Goal: Information Seeking & Learning: Learn about a topic

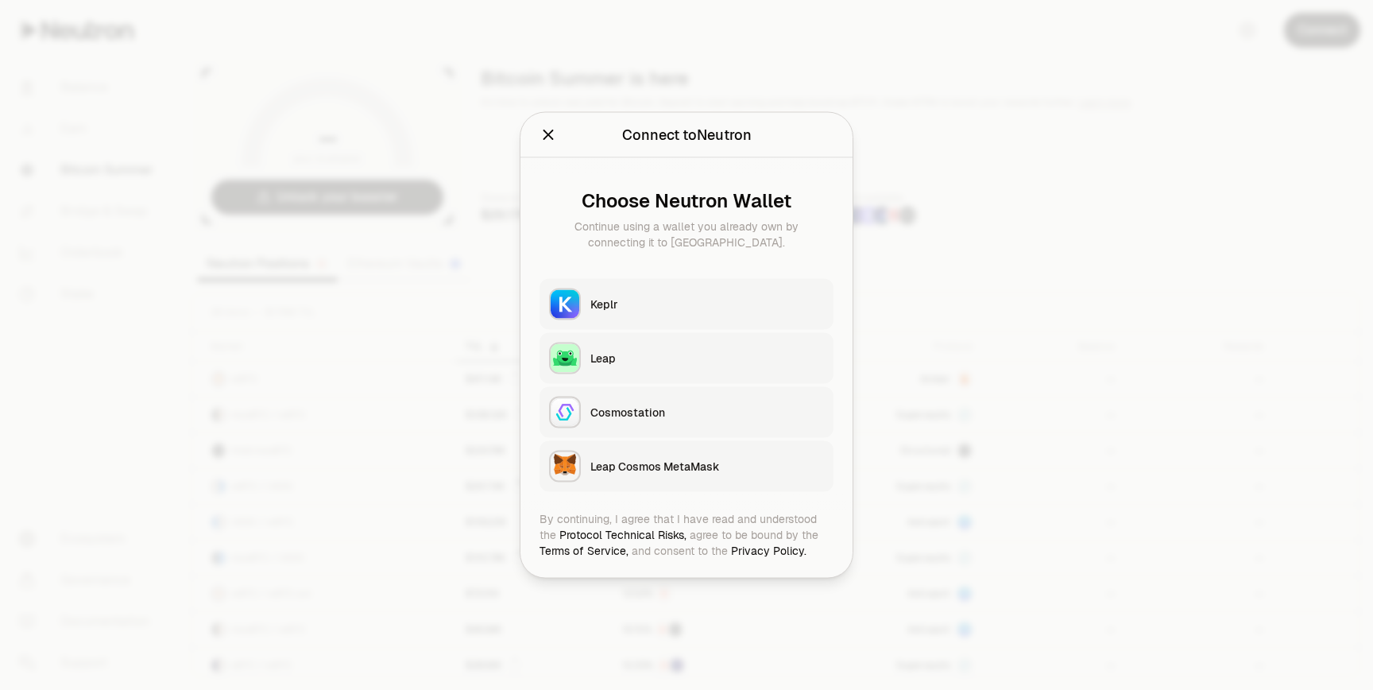
click at [687, 288] on button "Keplr" at bounding box center [687, 304] width 294 height 51
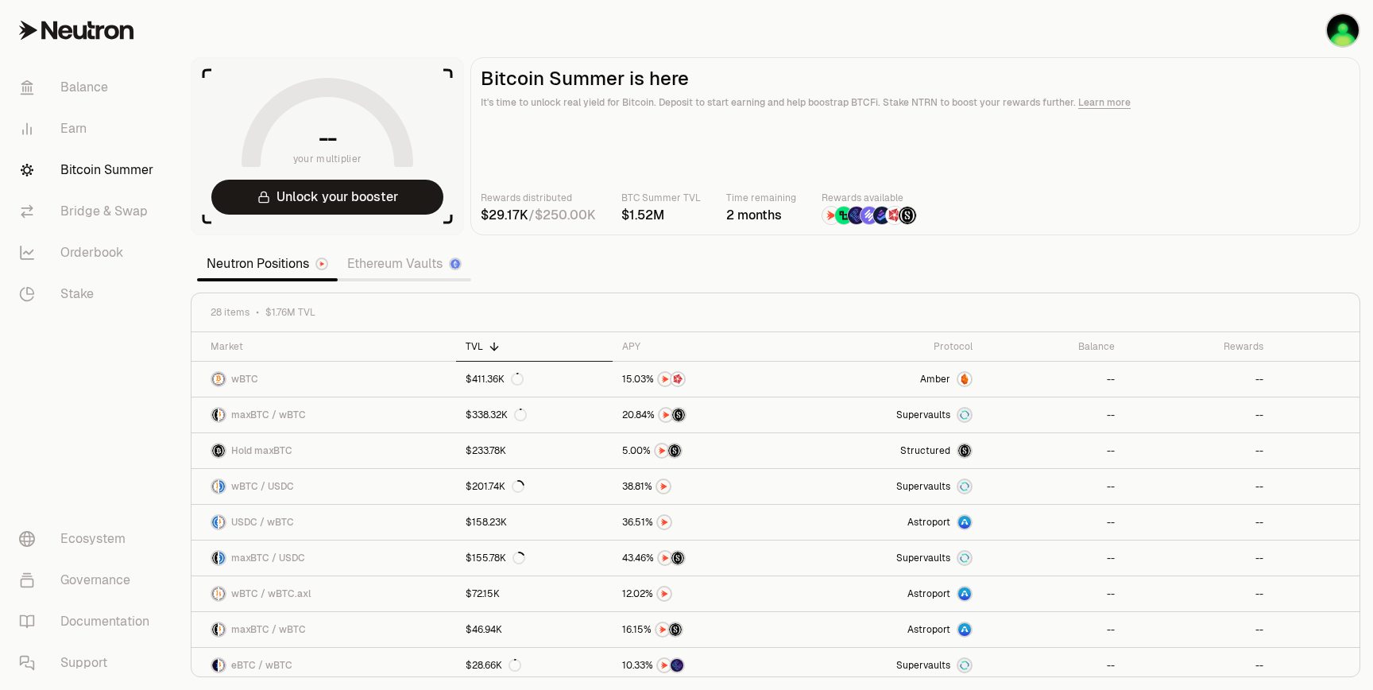
click at [383, 265] on link "Ethereum Vaults" at bounding box center [405, 264] width 134 height 32
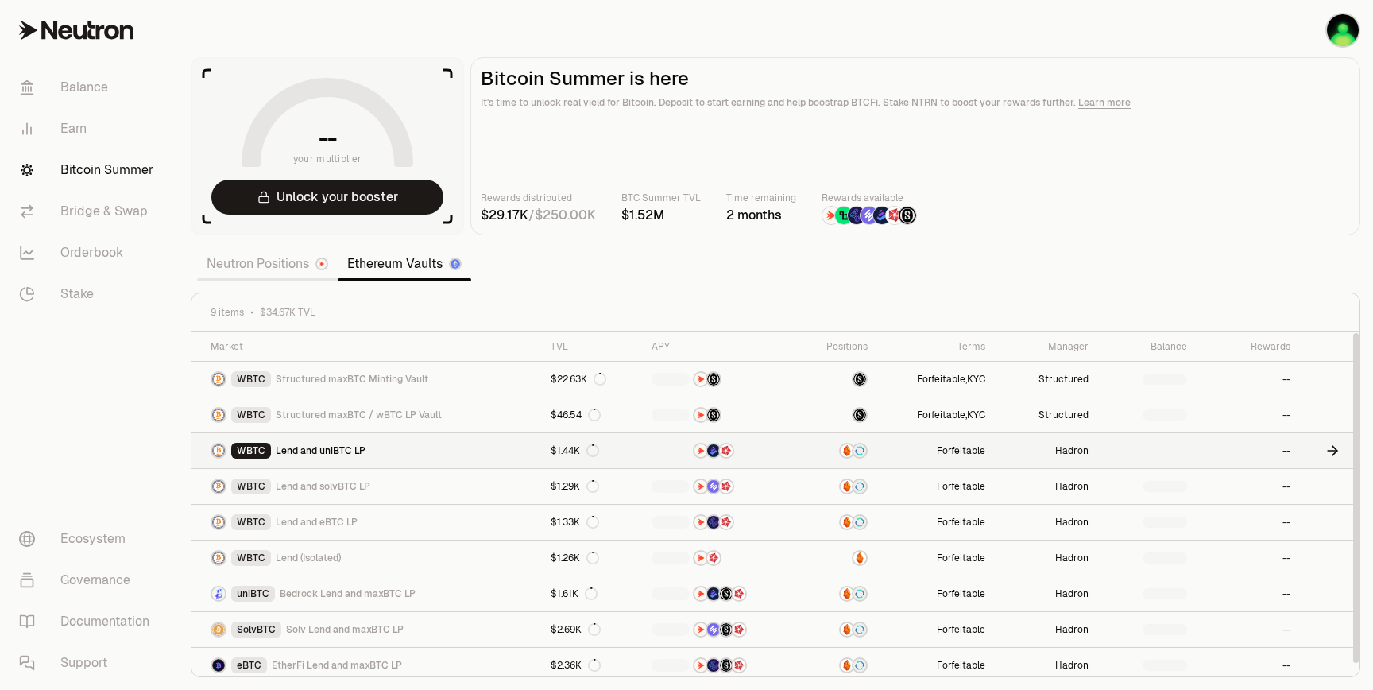
scroll to position [6, 0]
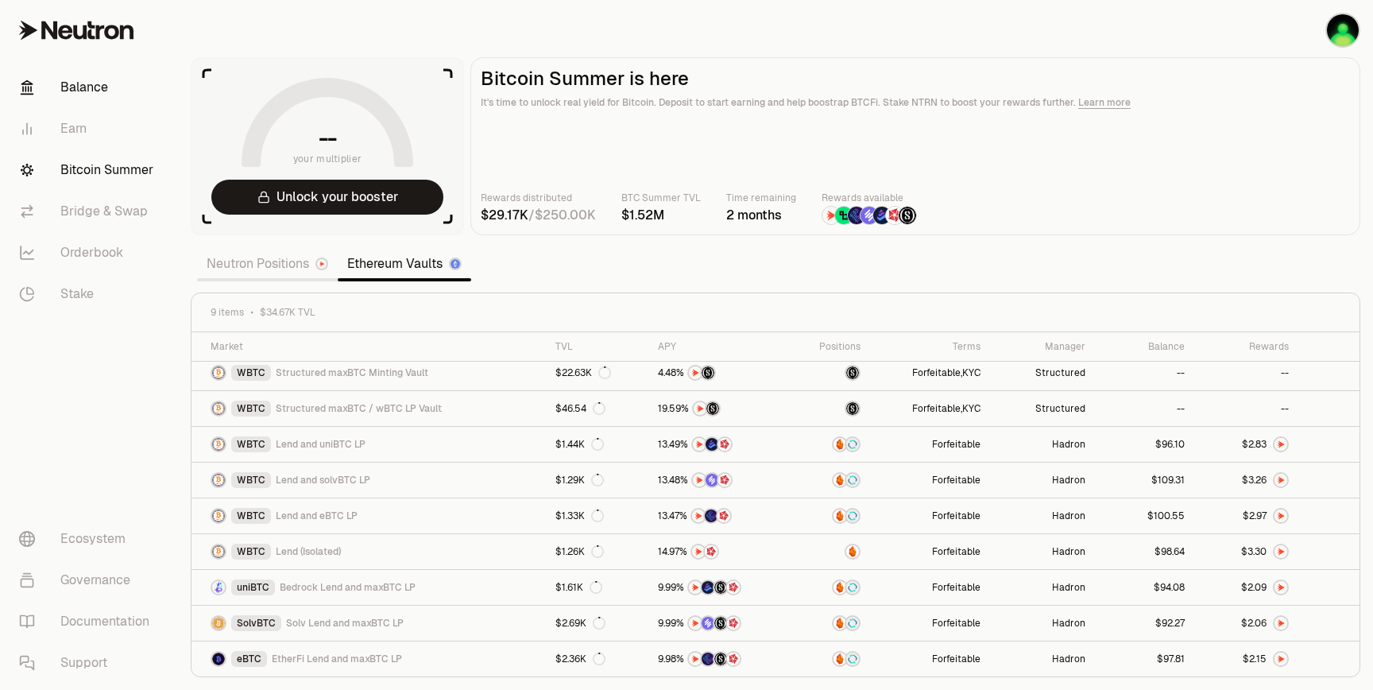
click at [91, 88] on link "Balance" at bounding box center [88, 87] width 165 height 41
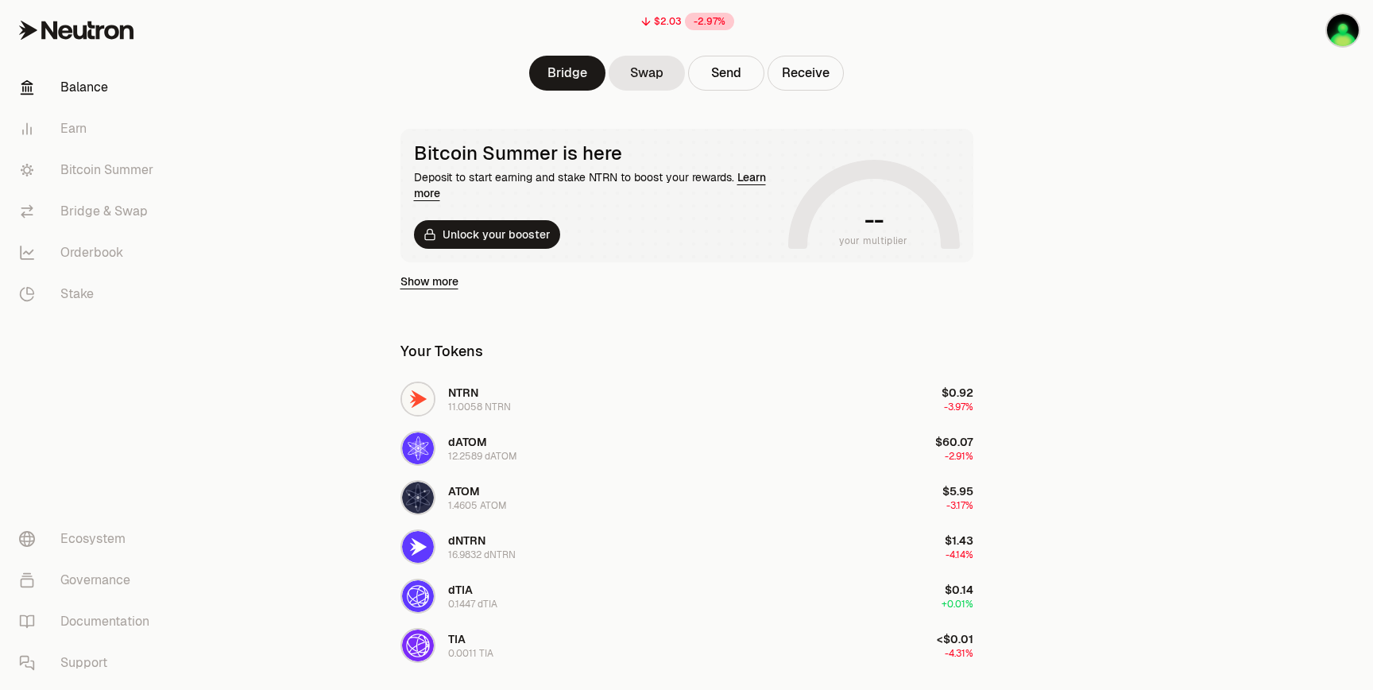
scroll to position [196, 0]
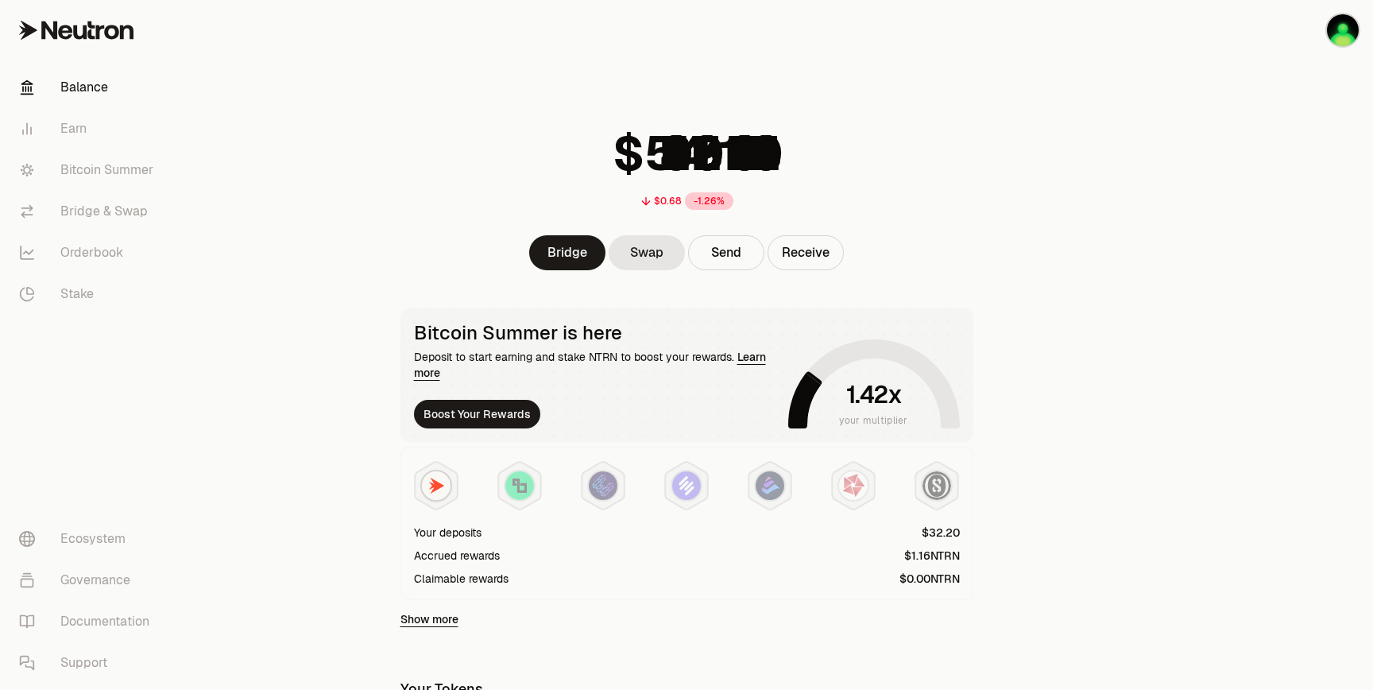
scroll to position [196, 0]
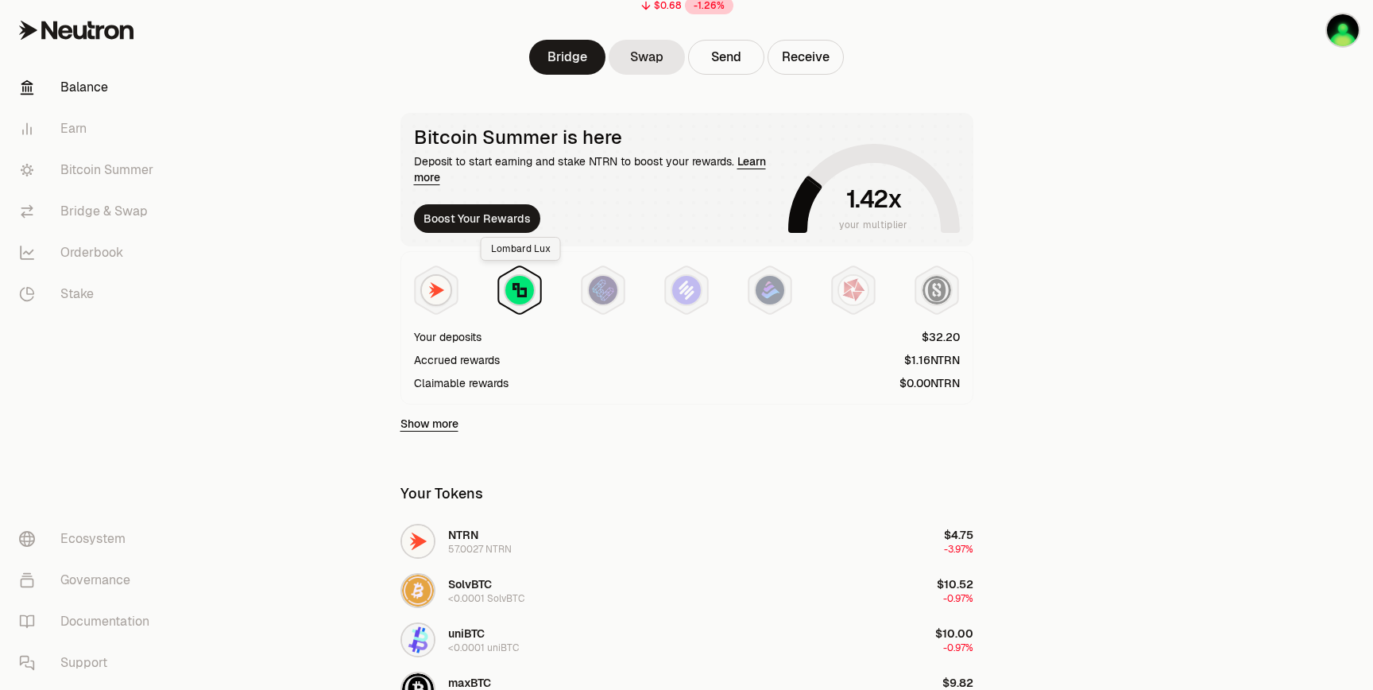
click at [513, 285] on img at bounding box center [519, 290] width 29 height 29
click at [91, 184] on link "Bitcoin Summer" at bounding box center [88, 169] width 165 height 41
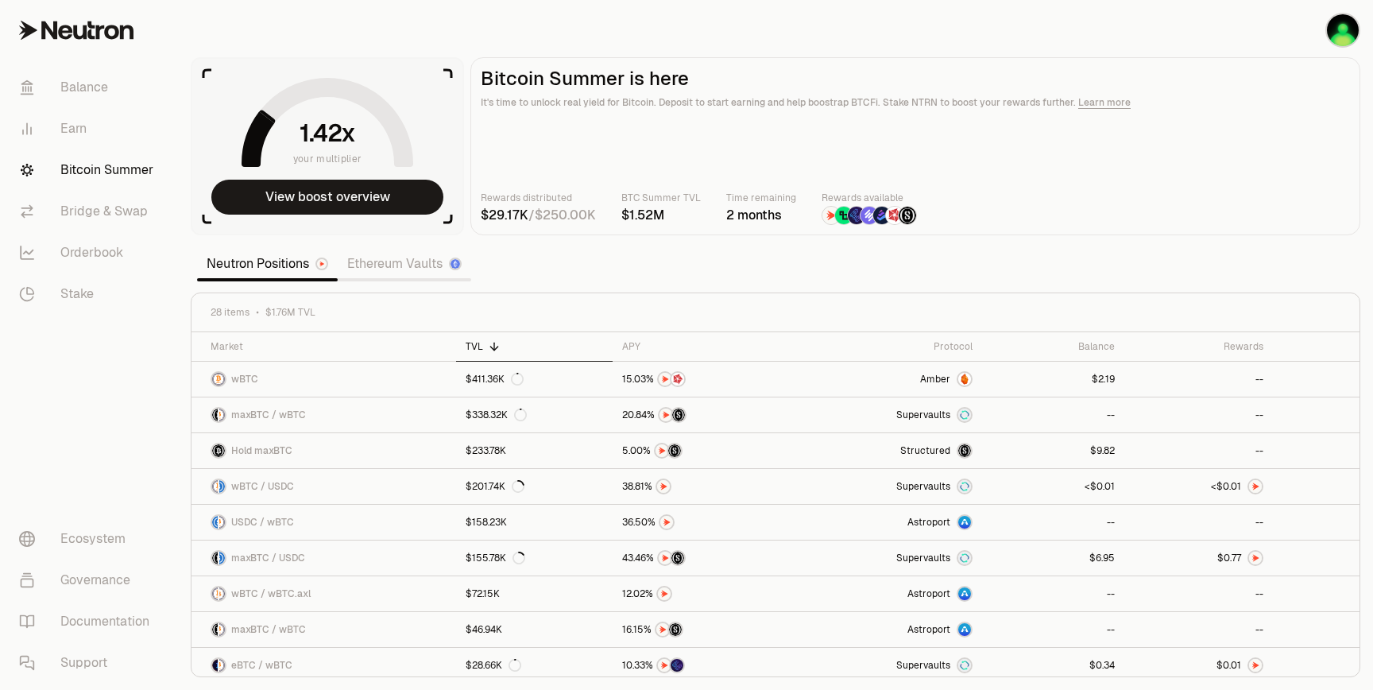
click at [842, 219] on img at bounding box center [843, 215] width 17 height 17
click at [105, 86] on link "Balance" at bounding box center [88, 87] width 165 height 41
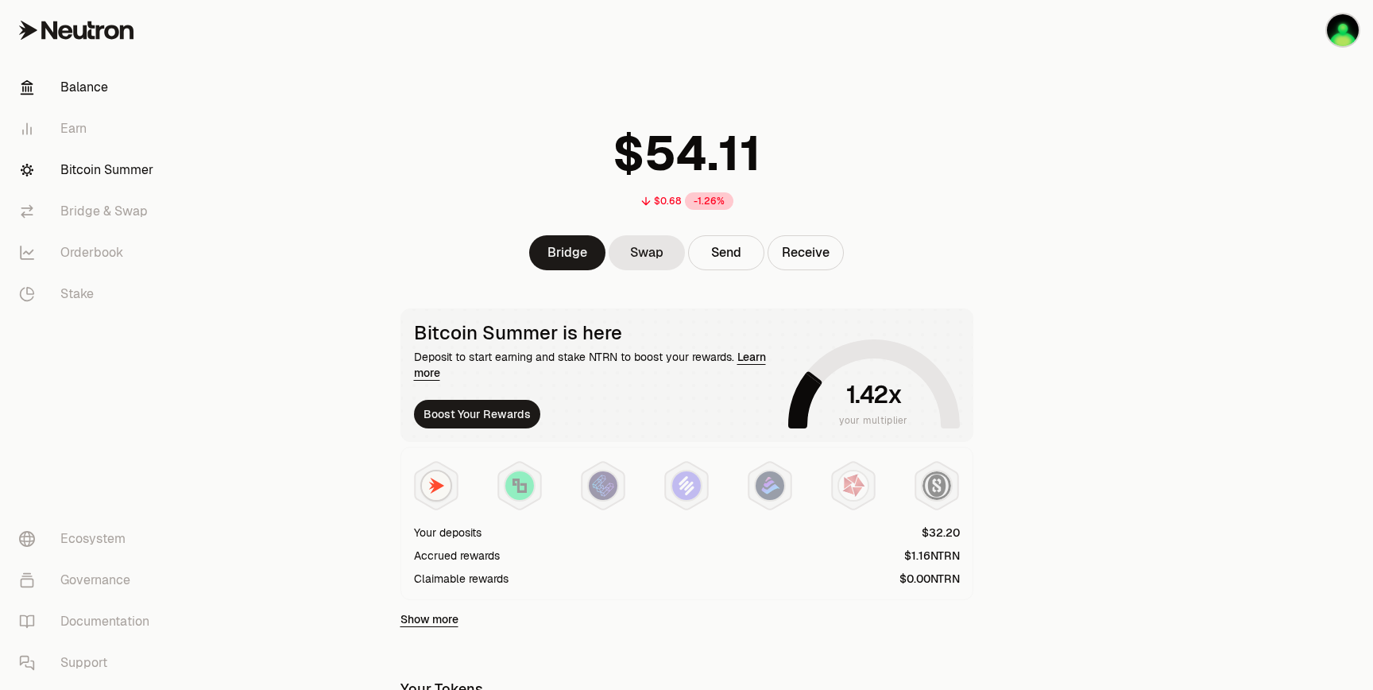
click at [98, 170] on link "Bitcoin Summer" at bounding box center [88, 169] width 165 height 41
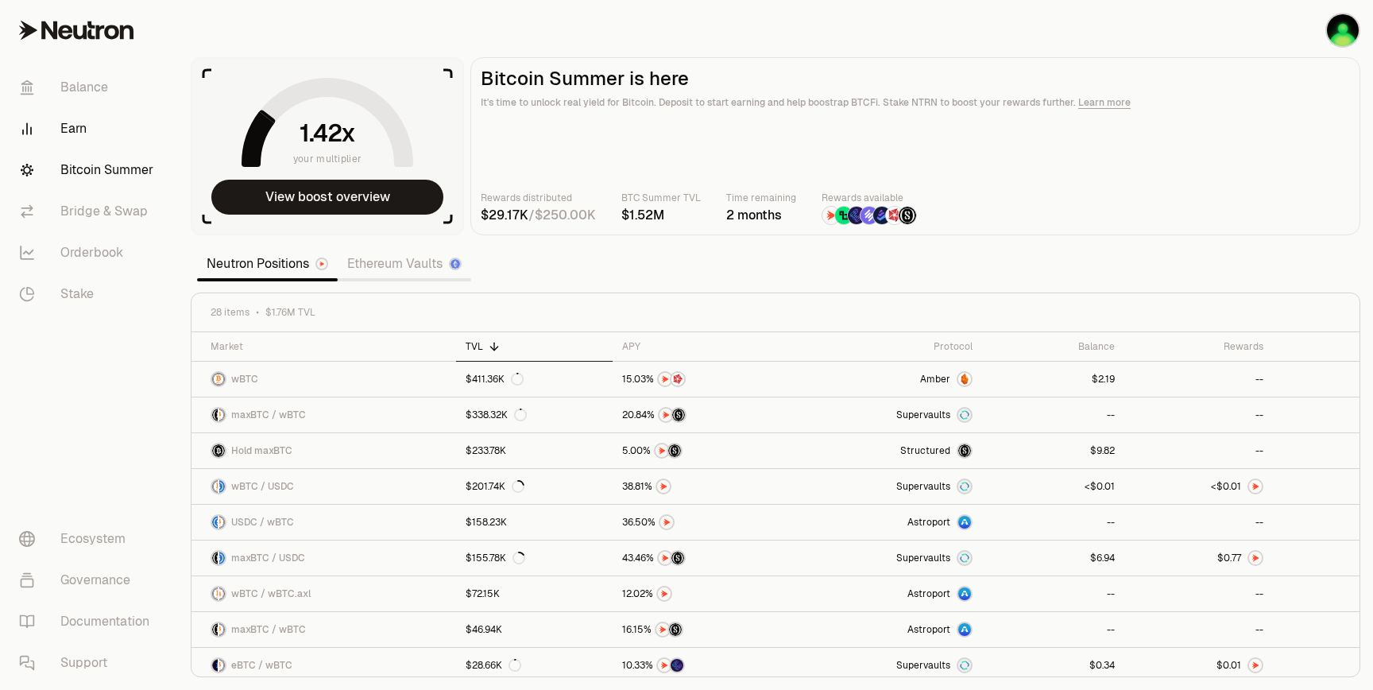
click at [50, 127] on link "Earn" at bounding box center [88, 128] width 165 height 41
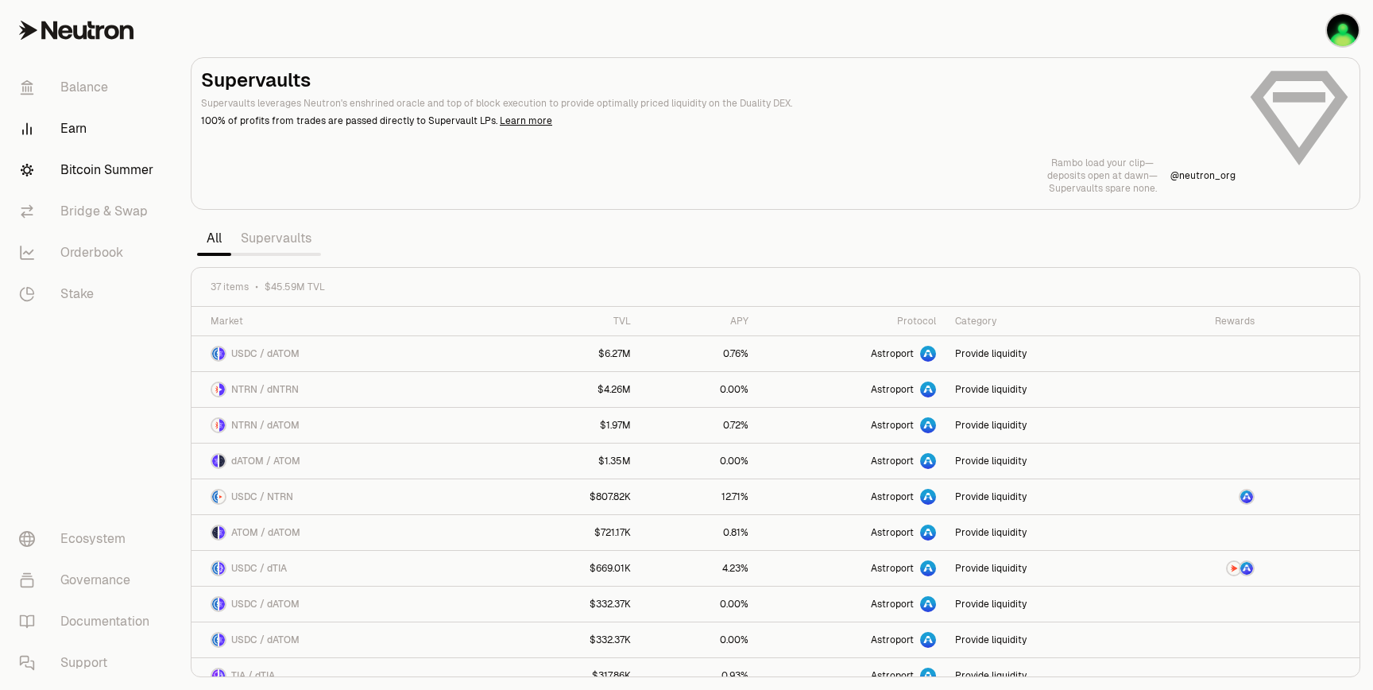
click at [87, 169] on link "Bitcoin Summer" at bounding box center [88, 169] width 165 height 41
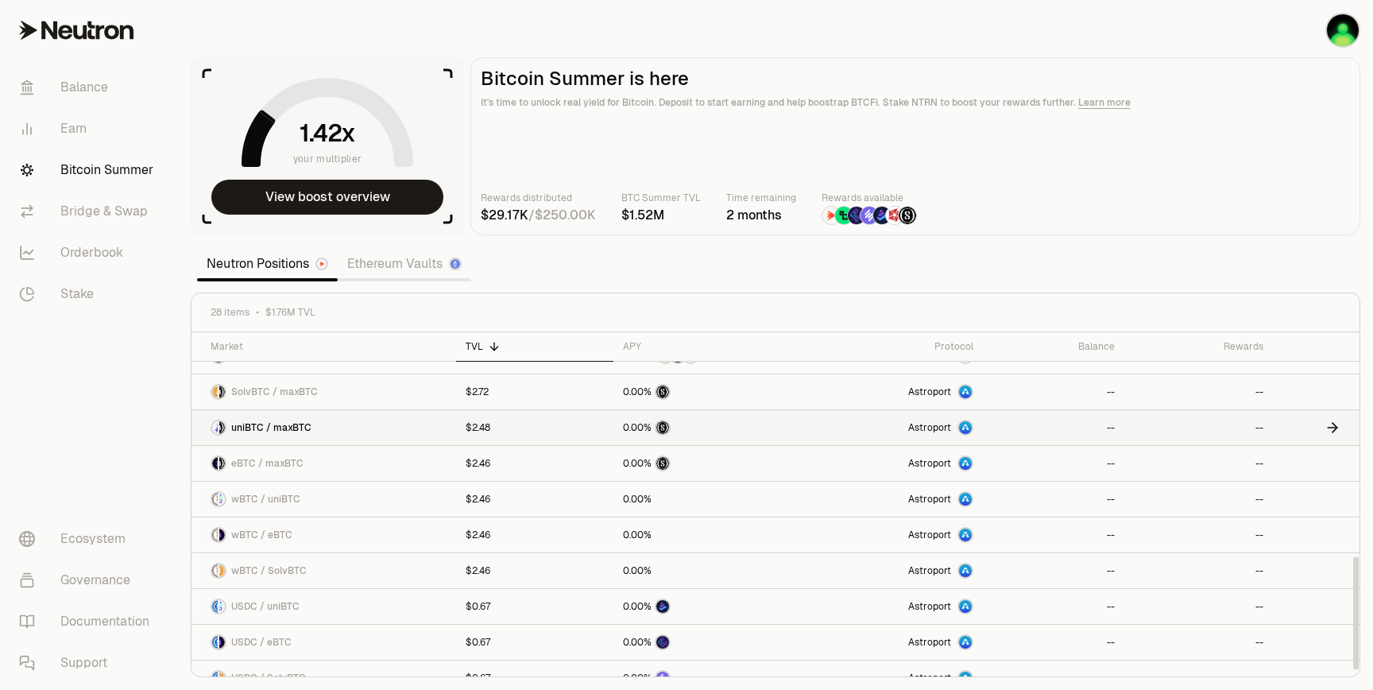
scroll to position [686, 0]
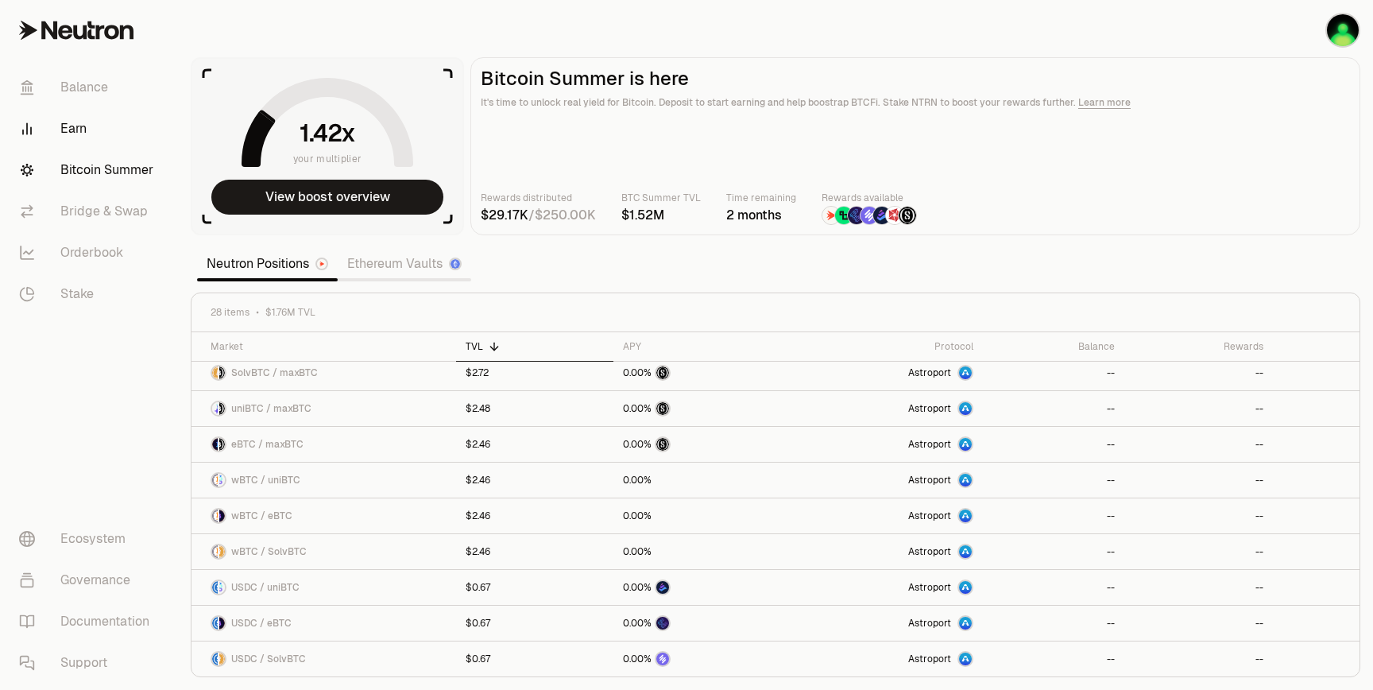
click at [71, 127] on link "Earn" at bounding box center [88, 128] width 165 height 41
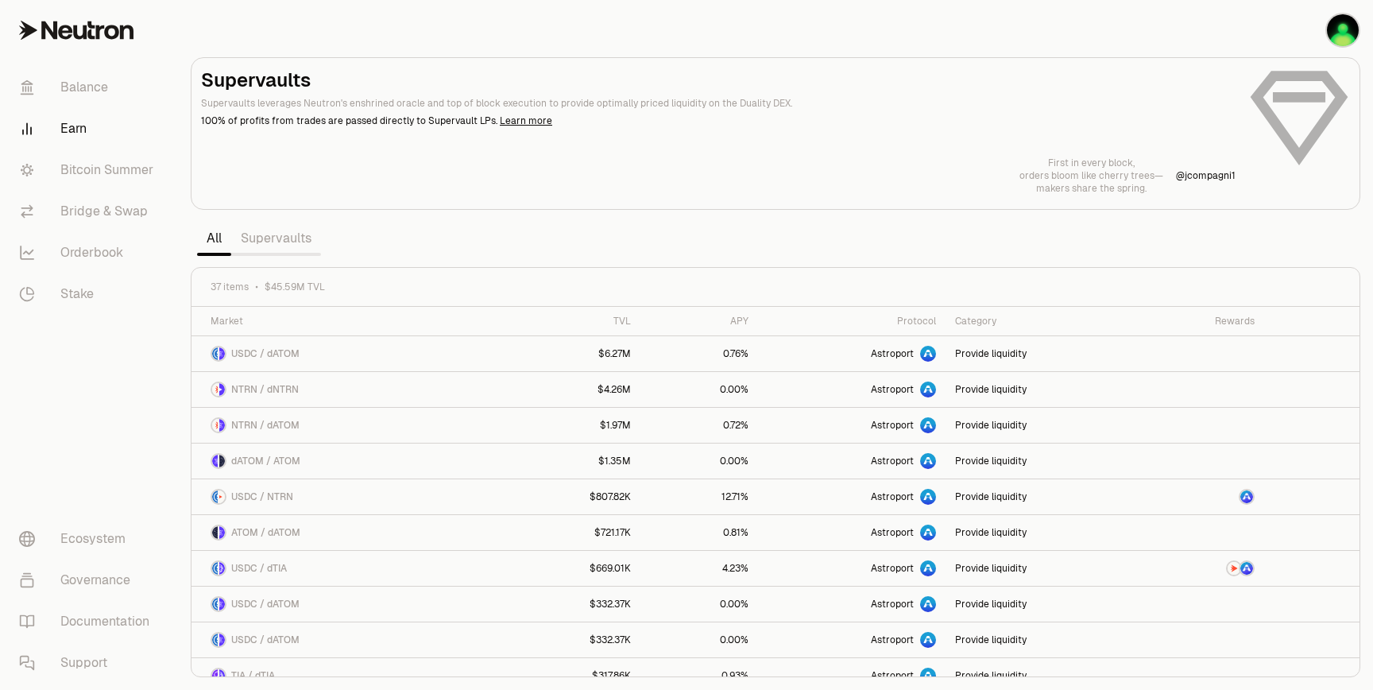
click at [273, 233] on link "Supervaults" at bounding box center [276, 239] width 90 height 32
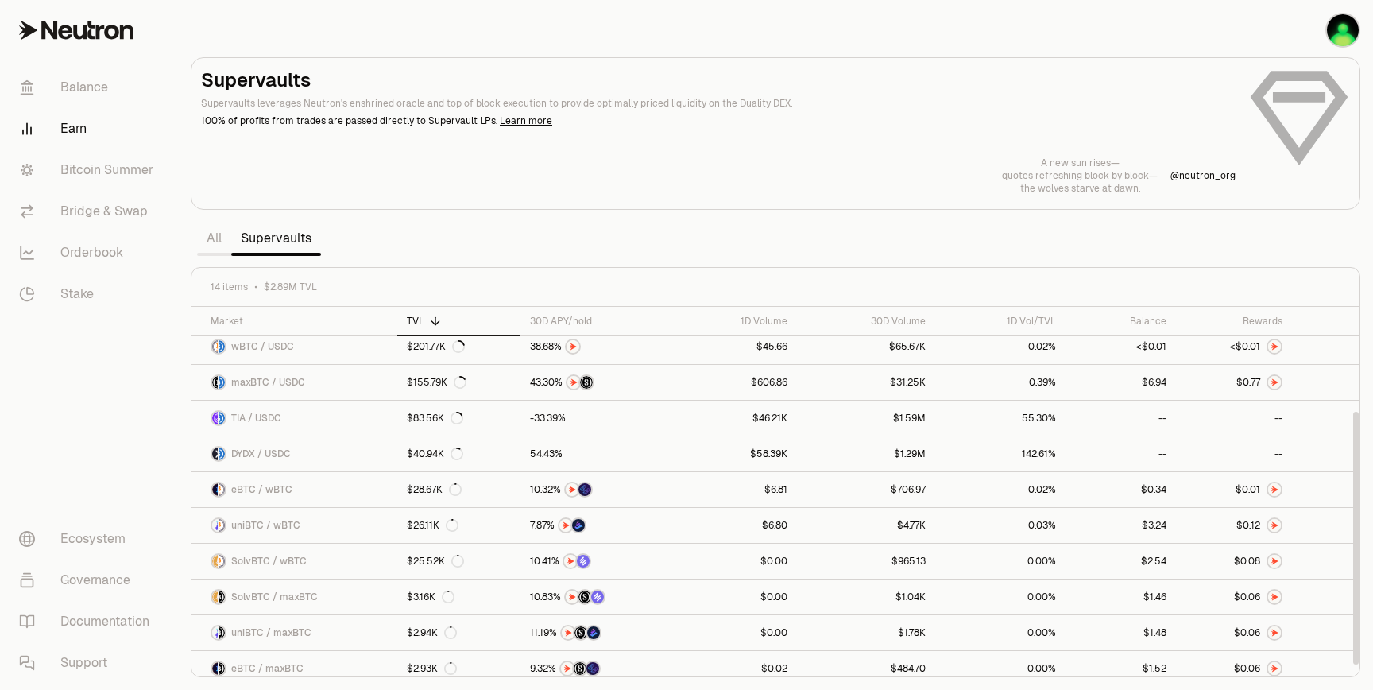
scroll to position [160, 0]
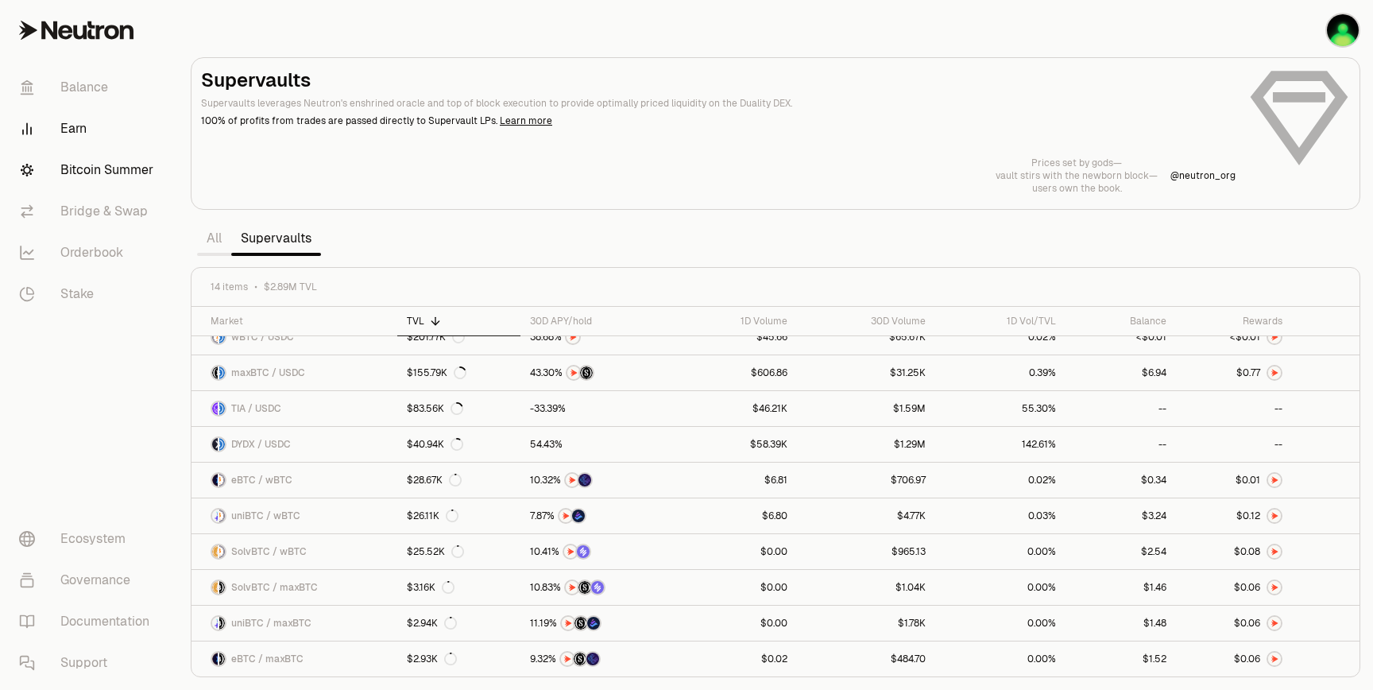
click at [91, 173] on link "Bitcoin Summer" at bounding box center [88, 169] width 165 height 41
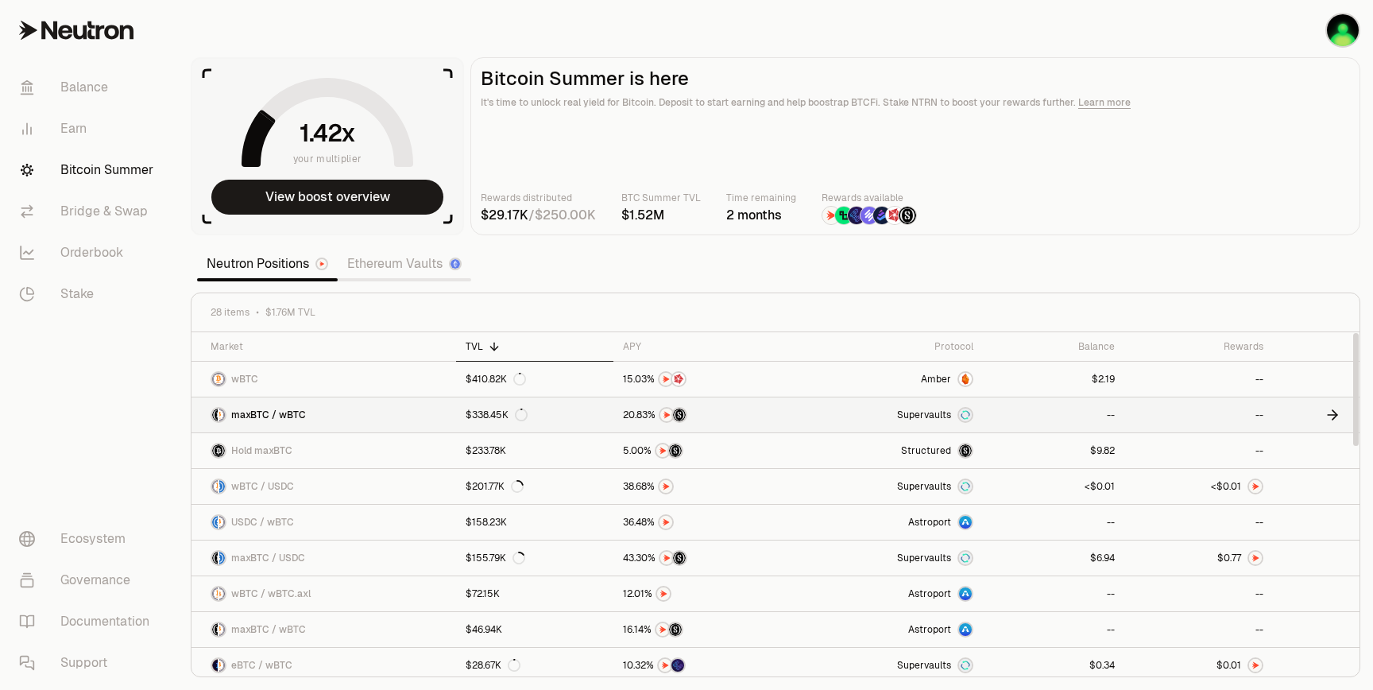
click at [1327, 412] on icon at bounding box center [1333, 415] width 16 height 16
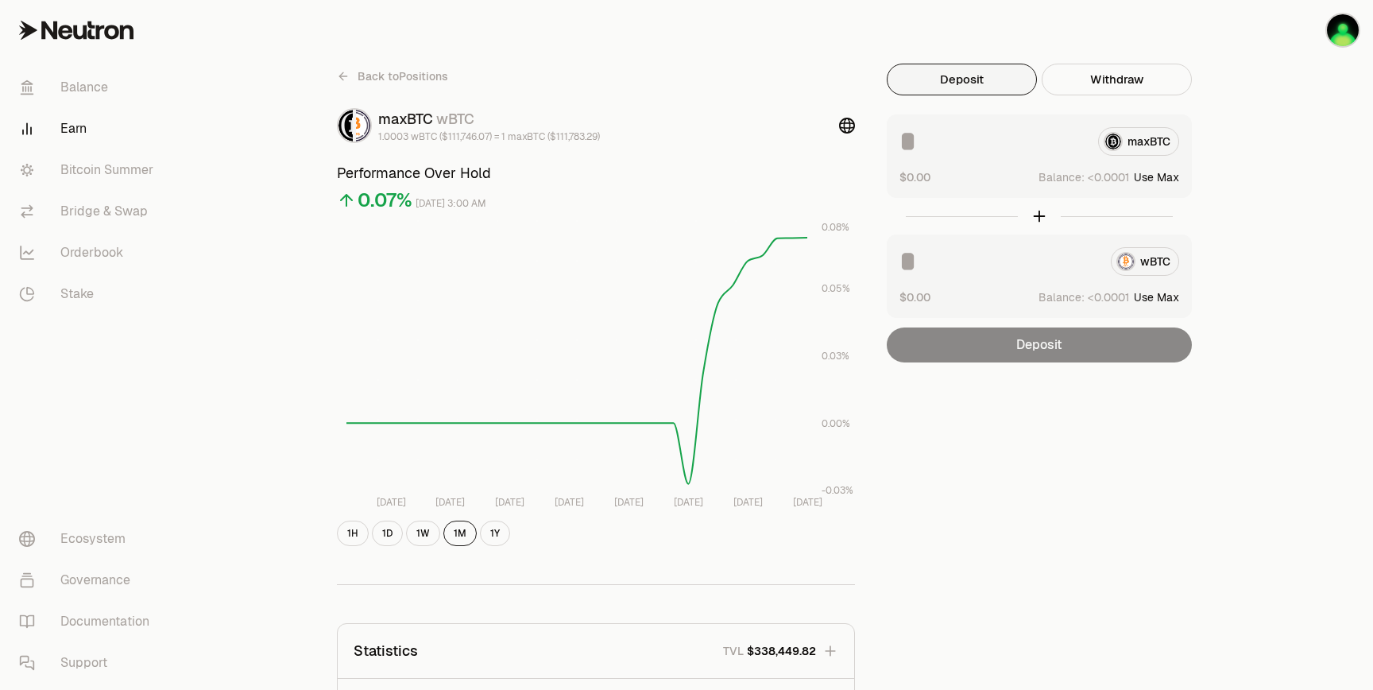
click at [346, 72] on icon at bounding box center [343, 76] width 13 height 13
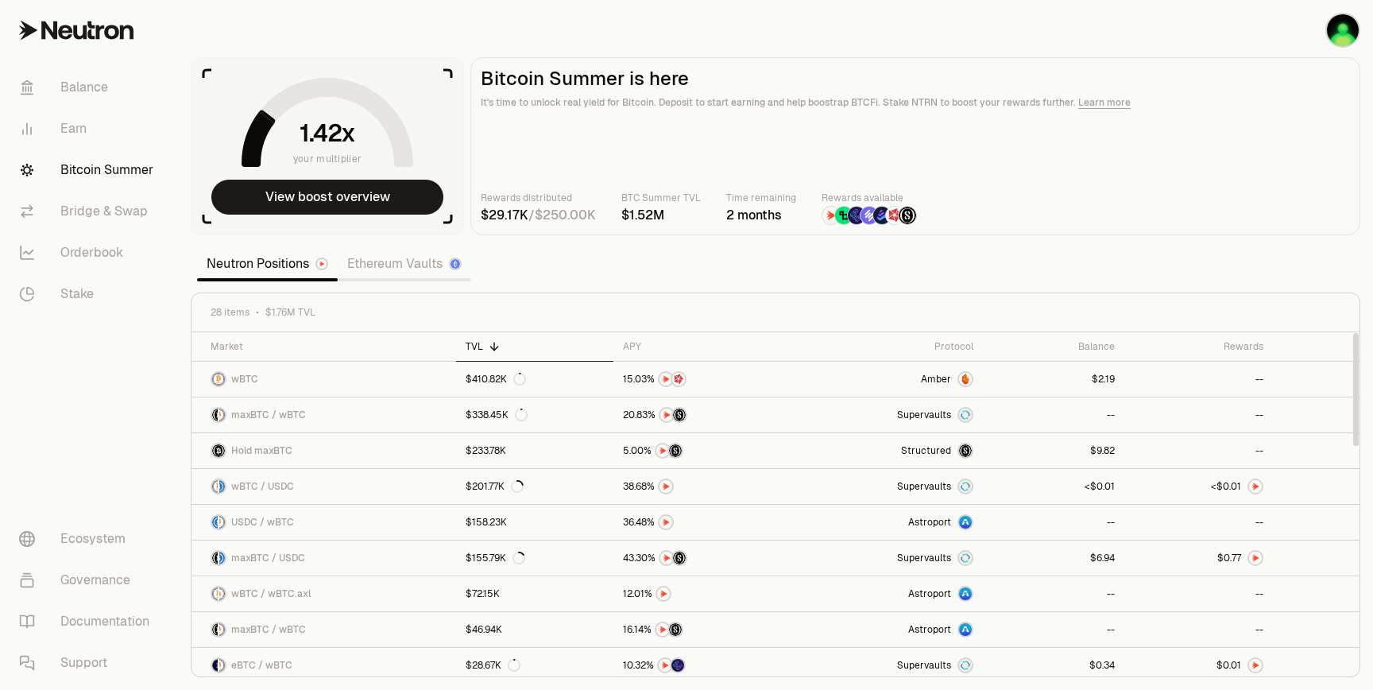
click at [377, 270] on link "Ethereum Vaults" at bounding box center [405, 264] width 134 height 32
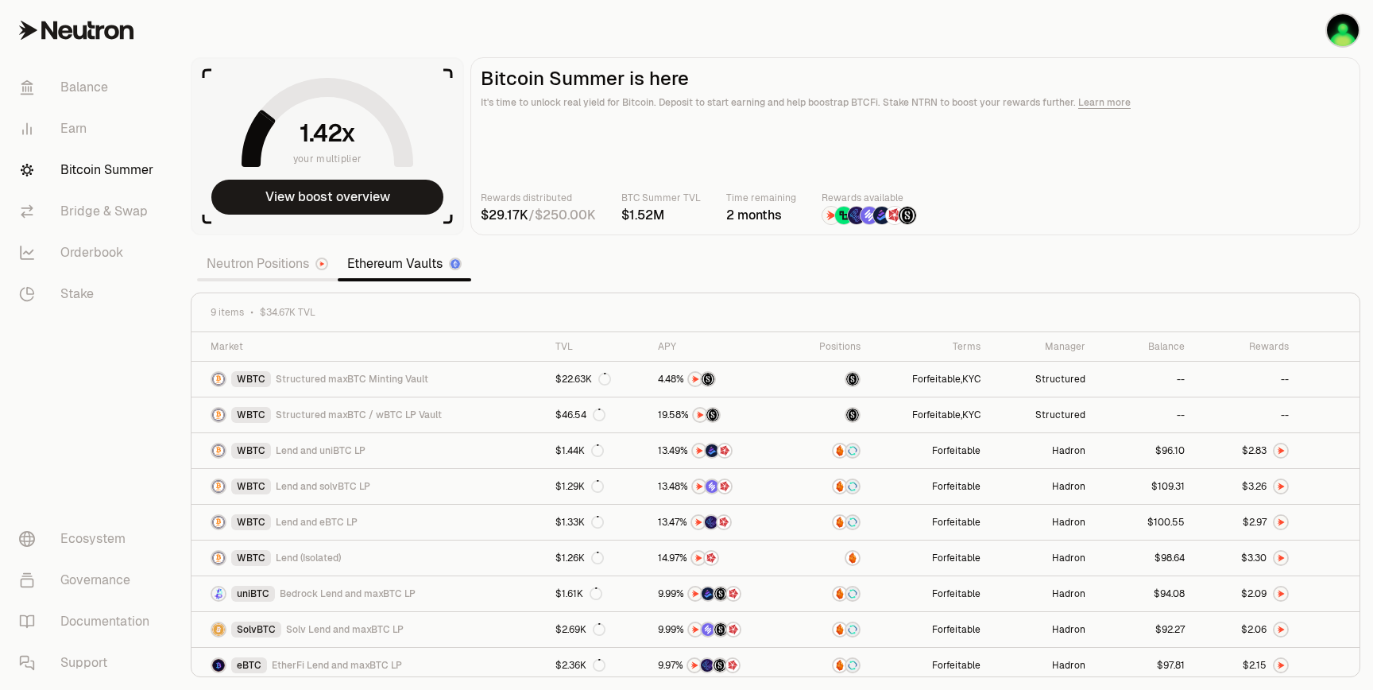
click at [303, 270] on link "Neutron Positions" at bounding box center [267, 264] width 141 height 32
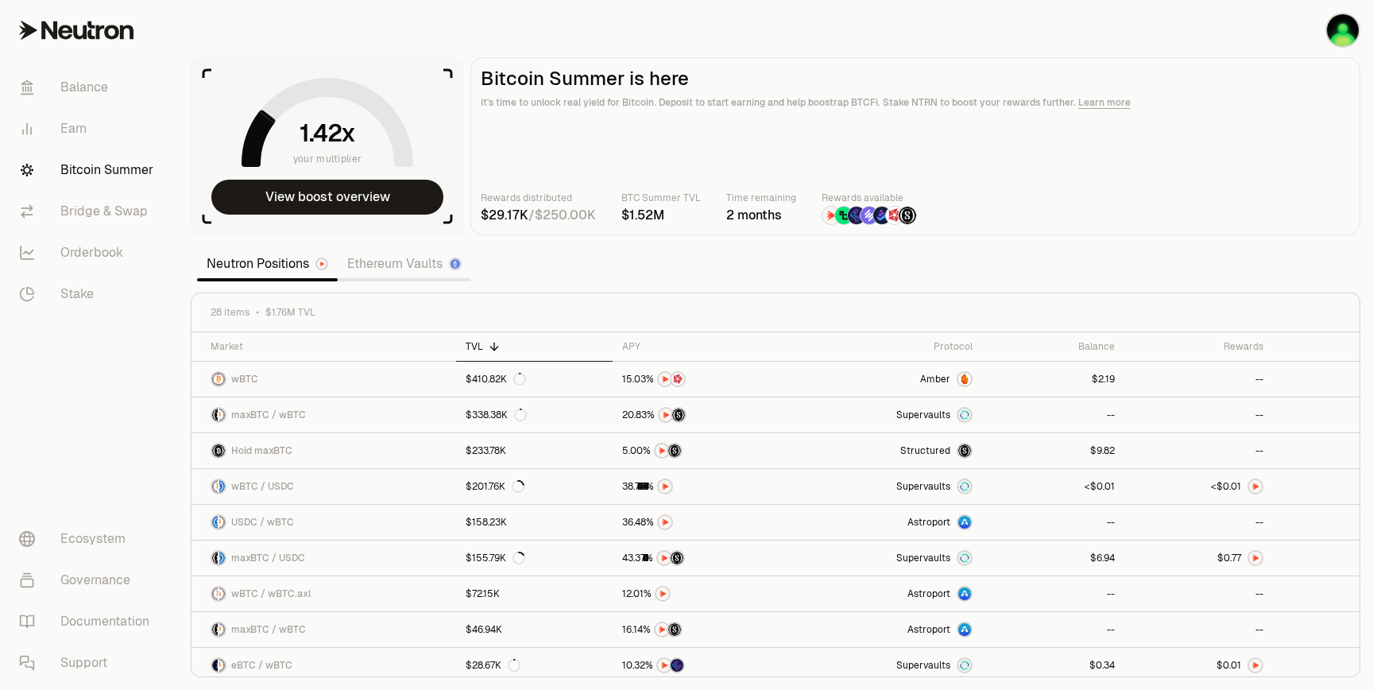
click at [382, 261] on link "Ethereum Vaults" at bounding box center [405, 264] width 134 height 32
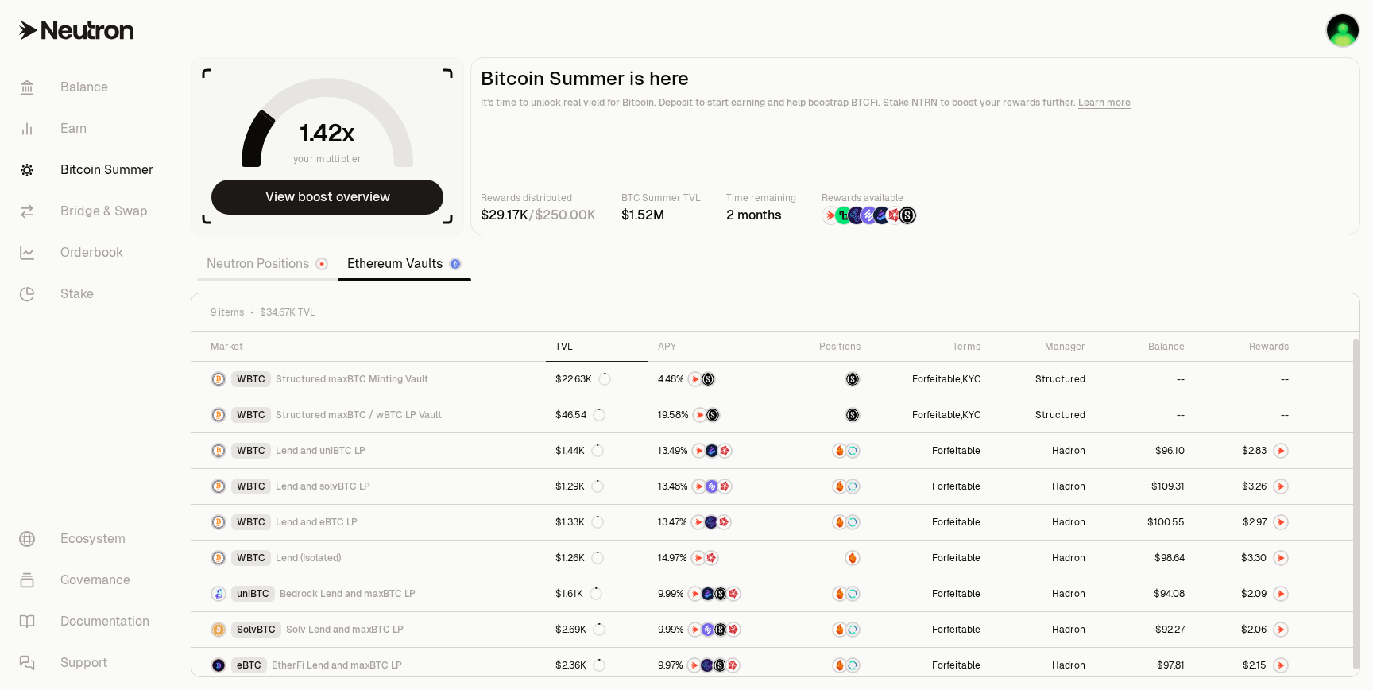
scroll to position [6, 0]
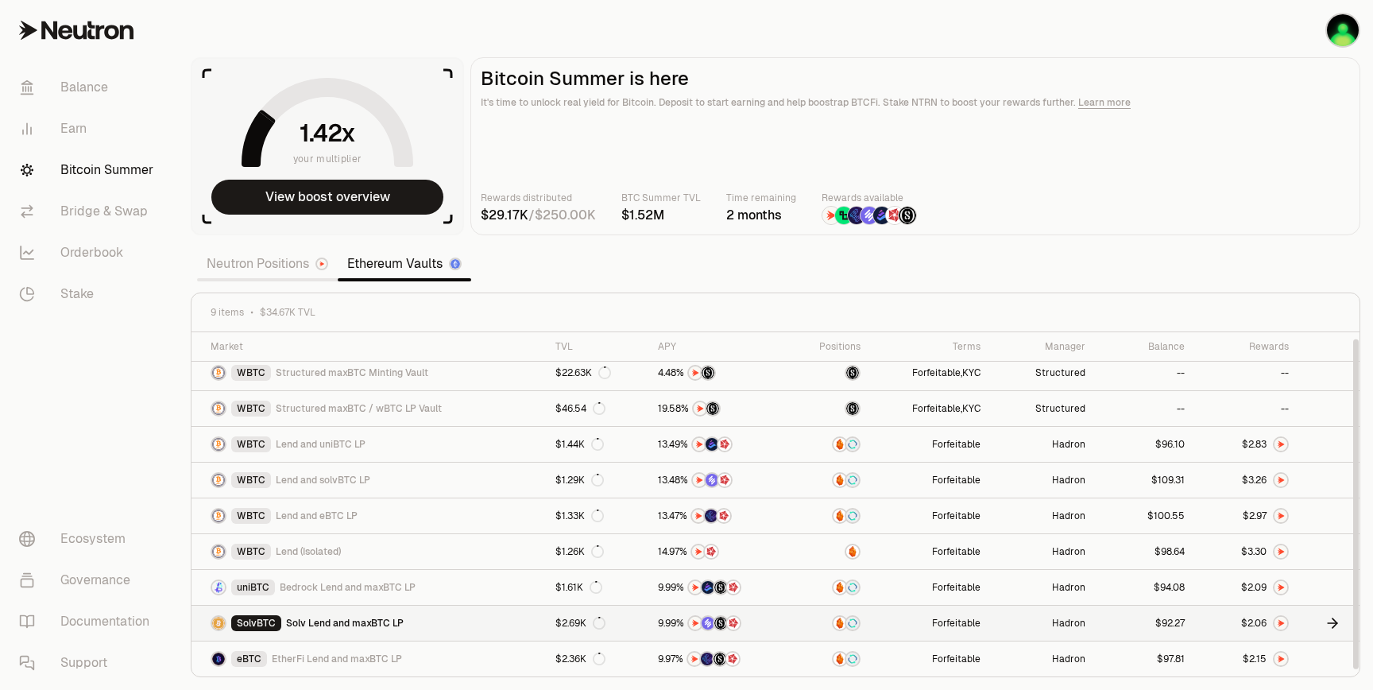
click at [1334, 623] on icon at bounding box center [1333, 623] width 10 height 0
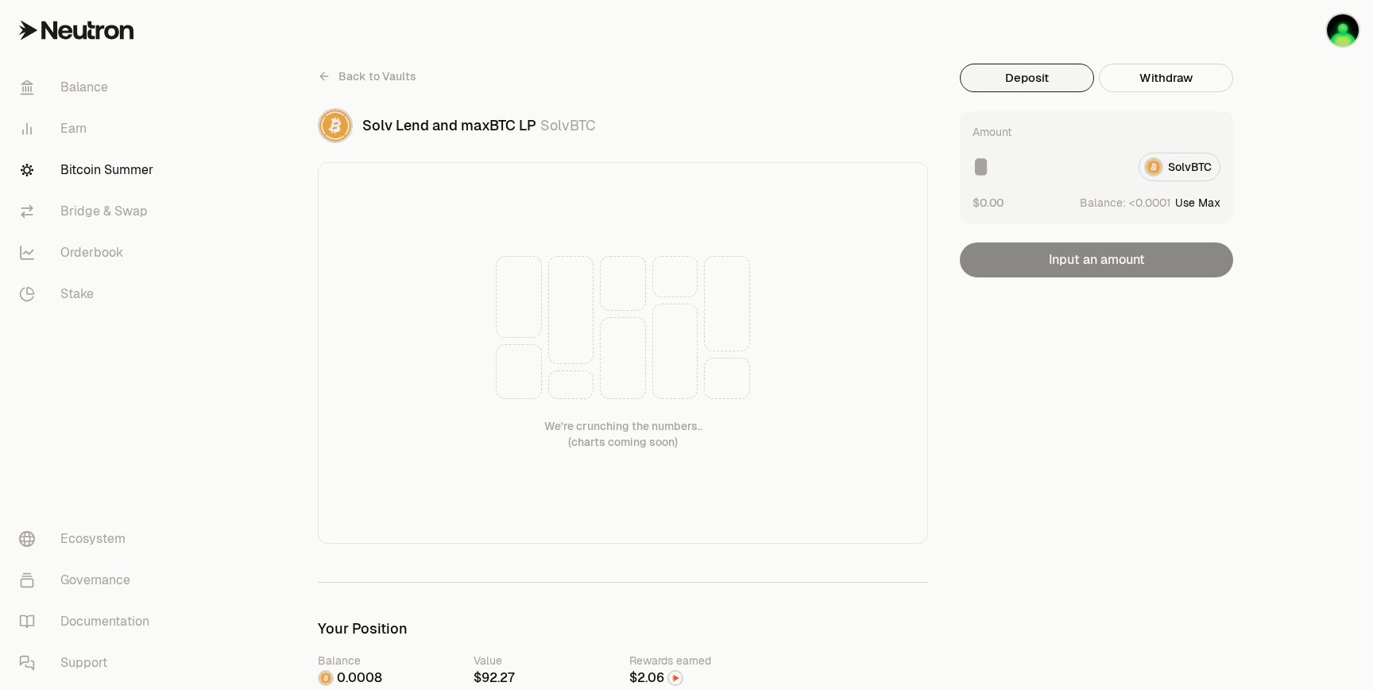
click at [339, 78] on span "Back to Vaults" at bounding box center [378, 76] width 78 height 16
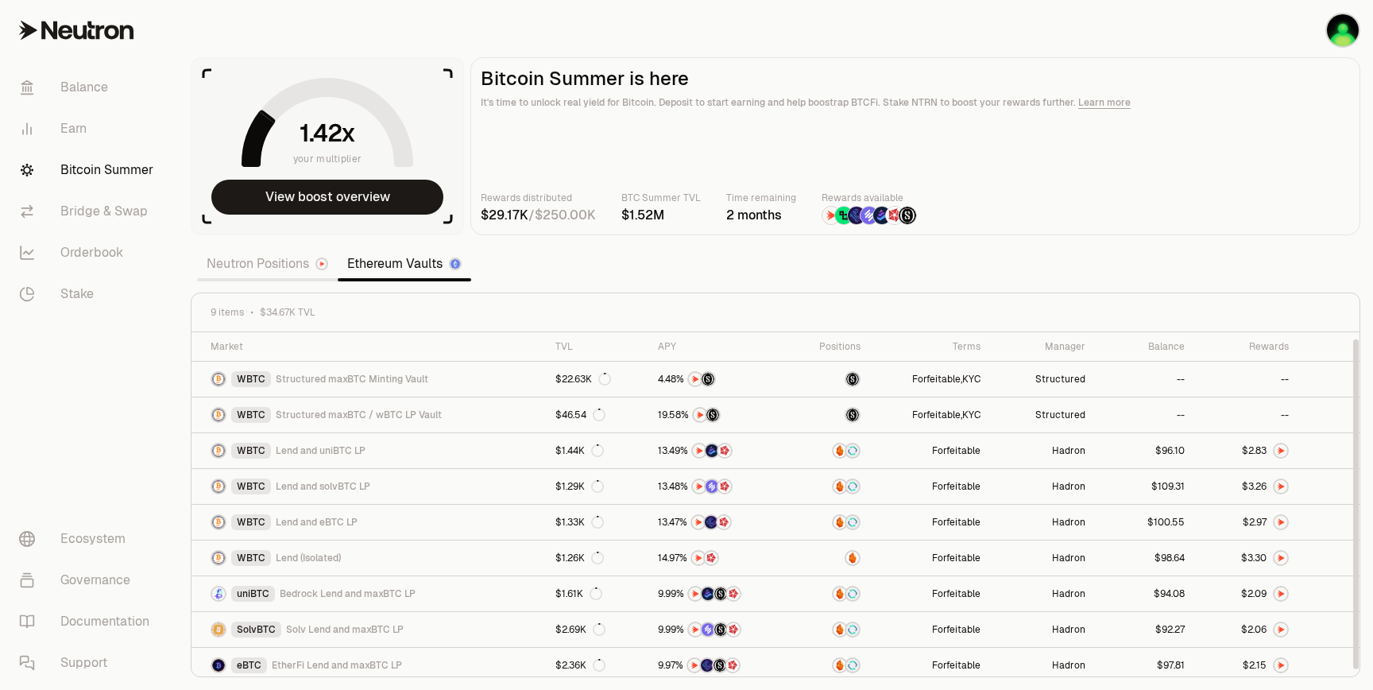
scroll to position [6, 0]
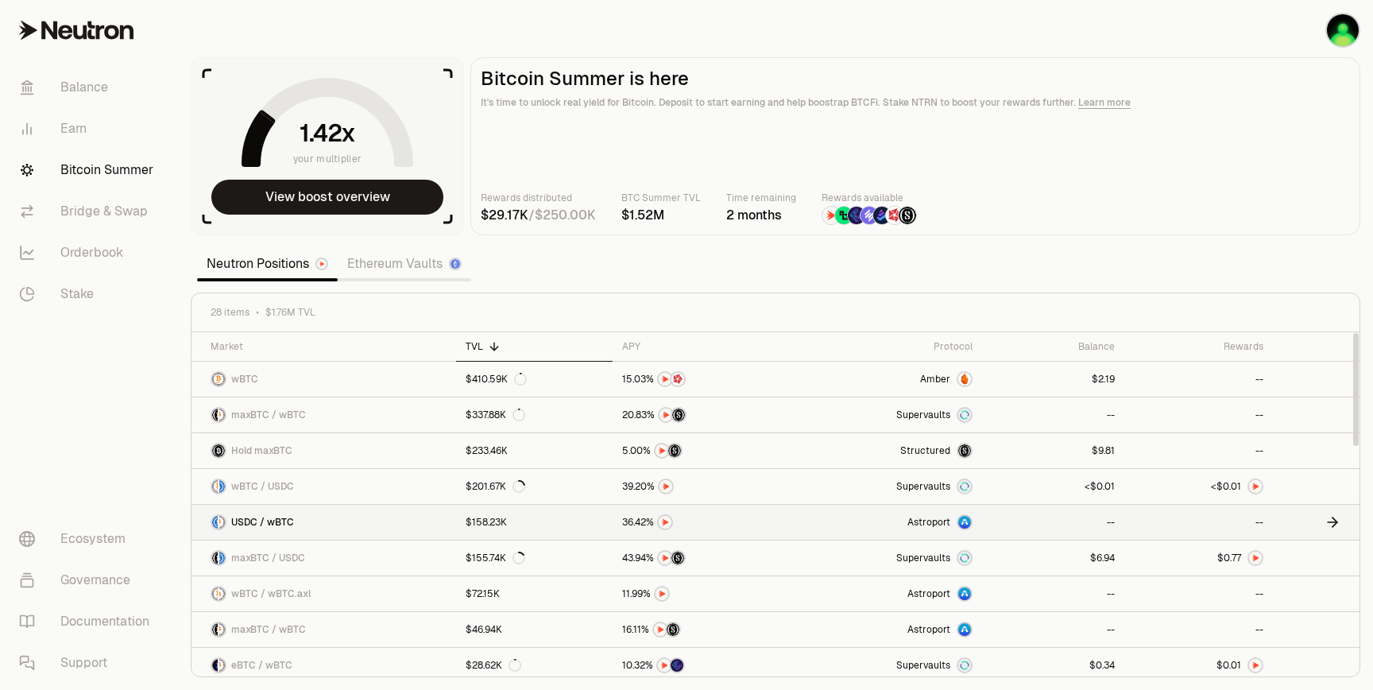
click at [1328, 521] on icon at bounding box center [1333, 522] width 16 height 16
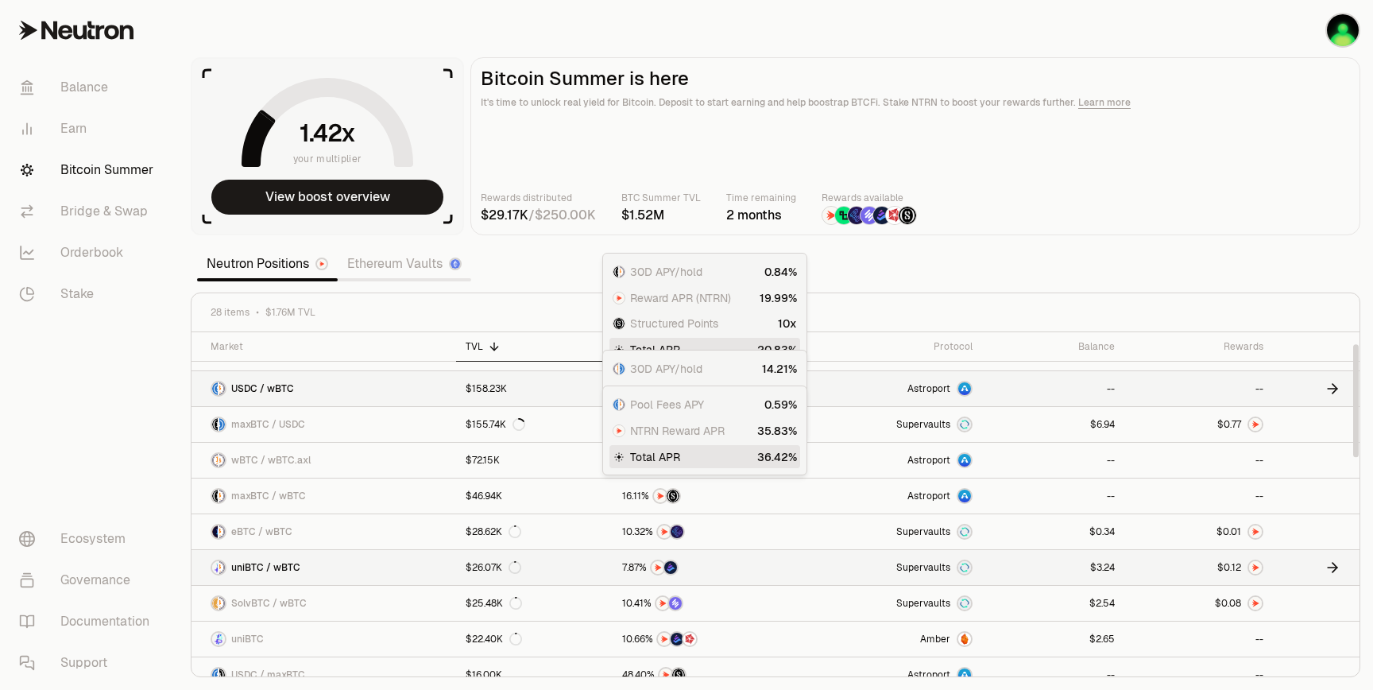
scroll to position [176, 0]
